Goal: Task Accomplishment & Management: Manage account settings

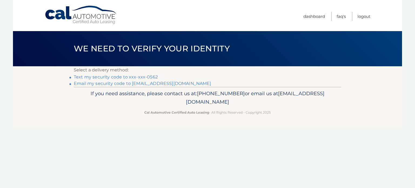
click at [145, 76] on link "Text my security code to xxx-xxx-0562" at bounding box center [116, 76] width 84 height 5
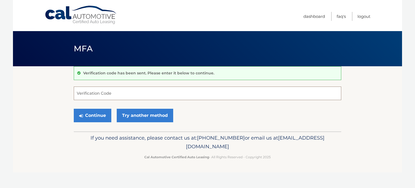
click at [133, 93] on input "Verification Code" at bounding box center [207, 93] width 267 height 14
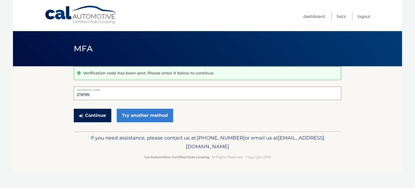
type input "219195"
click at [98, 115] on button "Continue" at bounding box center [93, 116] width 38 height 14
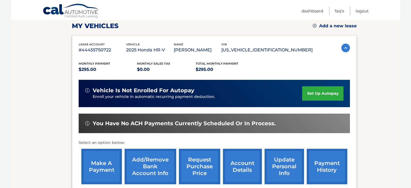
scroll to position [78, 0]
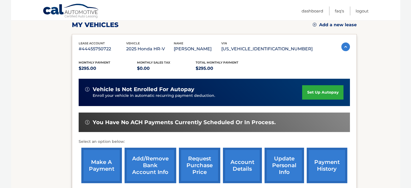
click at [105, 158] on link "make a payment" at bounding box center [101, 164] width 41 height 35
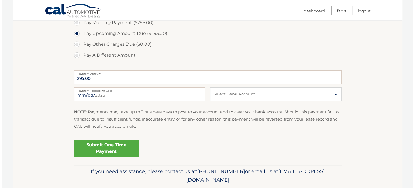
scroll to position [181, 0]
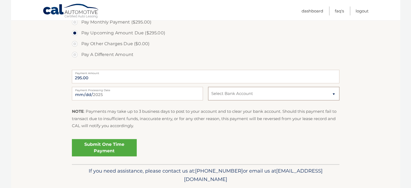
click at [333, 89] on select "Select Bank Account Checking WELLS FARGO BANK *****7117 Checking OCEANFIRST BAN…" at bounding box center [273, 94] width 131 height 14
select select "MTg2MzBmMGItMWYzYy00M2U3LTkxNGUtNjUzMDExYWY1MDdl"
click at [208, 87] on select "Select Bank Account Checking WELLS FARGO BANK *****7117 Checking OCEANFIRST BAN…" at bounding box center [273, 94] width 131 height 14
click at [108, 147] on link "Submit One Time Payment" at bounding box center [104, 147] width 65 height 17
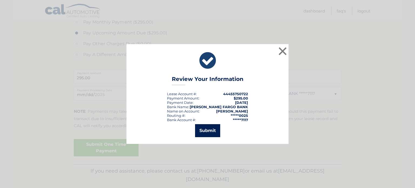
click at [202, 128] on button "Submit" at bounding box center [207, 130] width 25 height 13
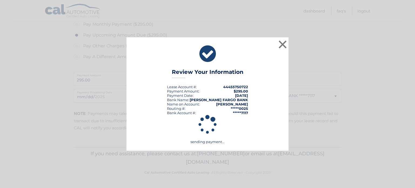
scroll to position [178, 0]
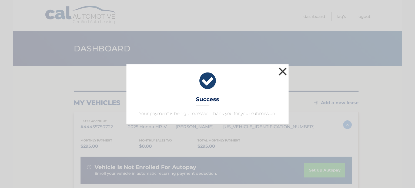
click at [279, 70] on button "×" at bounding box center [282, 71] width 11 height 11
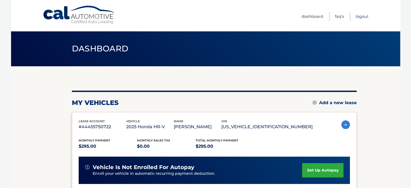
click at [358, 15] on link "Logout" at bounding box center [361, 16] width 13 height 9
